Goal: Task Accomplishment & Management: Use online tool/utility

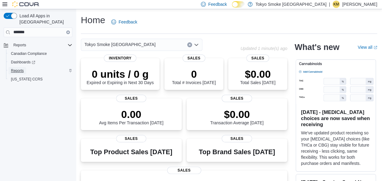
drag, startPoint x: 18, startPoint y: 65, endPoint x: 19, endPoint y: 62, distance: 3.2
click at [18, 68] on span "Reports" at bounding box center [17, 70] width 13 height 5
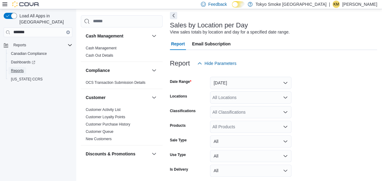
scroll to position [52, 0]
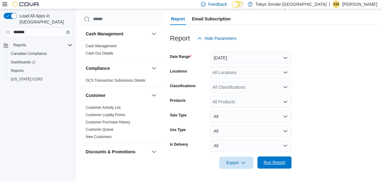
click at [266, 165] on span "Run Report" at bounding box center [274, 162] width 27 height 12
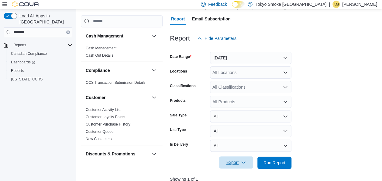
click at [234, 164] on span "Export" at bounding box center [236, 162] width 27 height 12
click at [238, 136] on span "Export to Csv" at bounding box center [237, 138] width 27 height 5
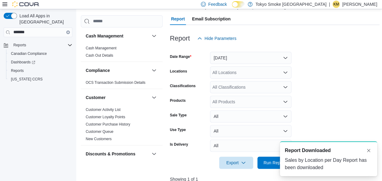
click at [357, 4] on p "Krista Maitland" at bounding box center [359, 4] width 35 height 7
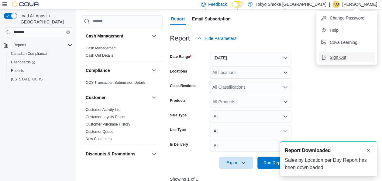
click at [333, 55] on span "Sign Out" at bounding box center [338, 57] width 16 height 6
